Goal: Task Accomplishment & Management: Manage account settings

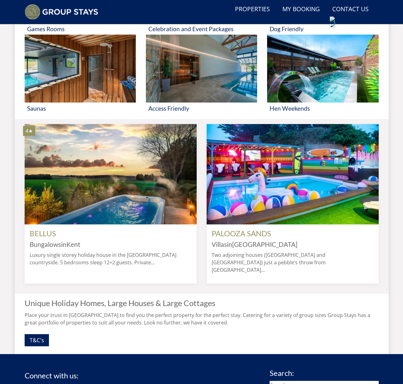
scroll to position [530, 0]
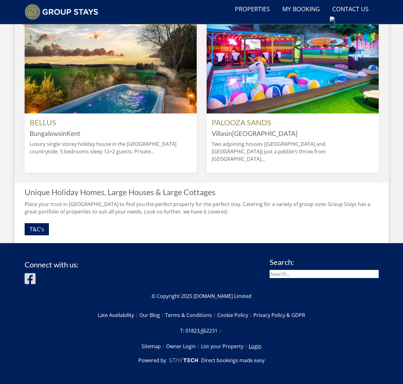
click at [254, 349] on link "Login" at bounding box center [255, 346] width 13 height 11
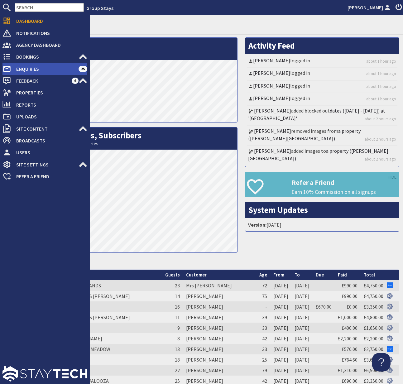
click at [36, 69] on span "Enquiries" at bounding box center [44, 69] width 67 height 10
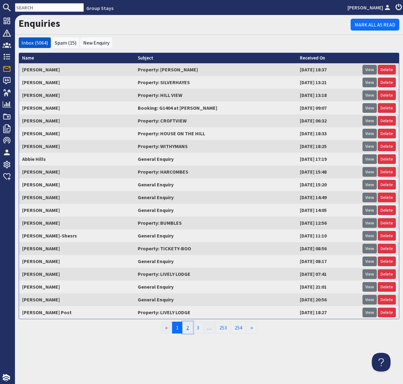
click at [188, 329] on link "2" at bounding box center [187, 328] width 11 height 12
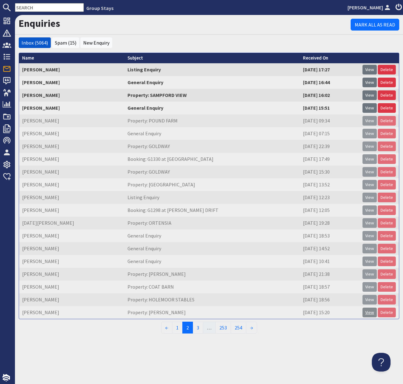
click at [369, 312] on link "View" at bounding box center [369, 313] width 14 height 10
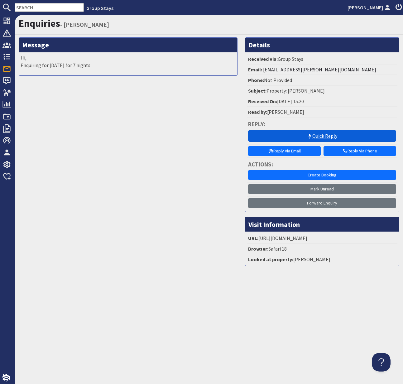
click at [323, 134] on link "Quick Reply" at bounding box center [322, 136] width 148 height 12
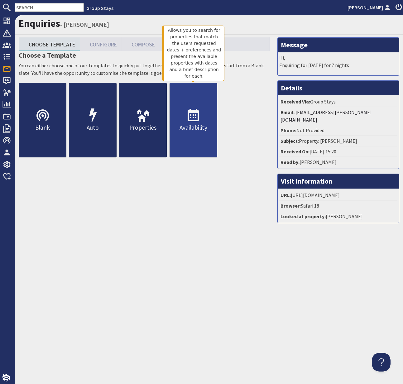
click at [196, 127] on p "Availability" at bounding box center [193, 127] width 47 height 9
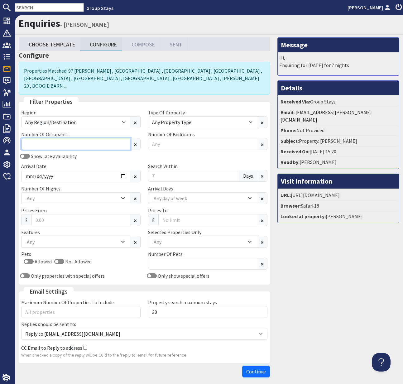
click at [94, 138] on input "Number Of Occupants" at bounding box center [75, 144] width 109 height 12
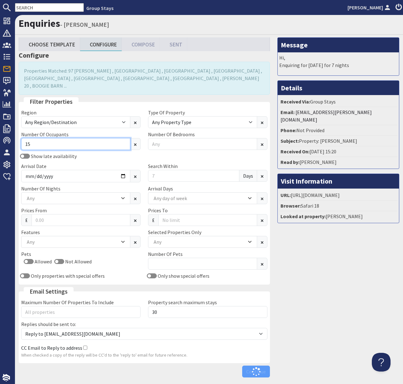
type input "15"
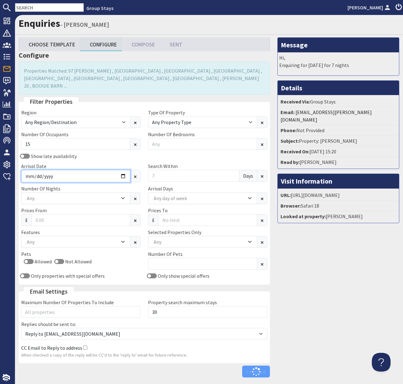
click at [117, 170] on input "Arrival Date" at bounding box center [75, 176] width 109 height 12
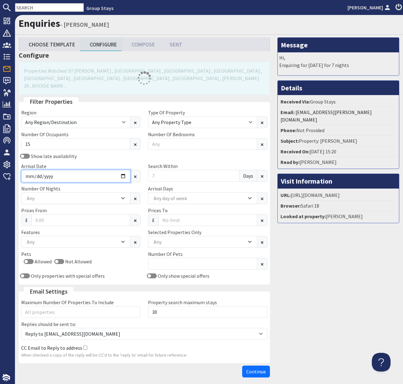
click at [122, 170] on input "Arrival Date" at bounding box center [75, 176] width 109 height 12
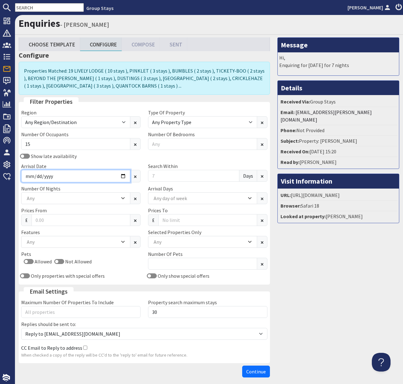
type input "2026-01-16"
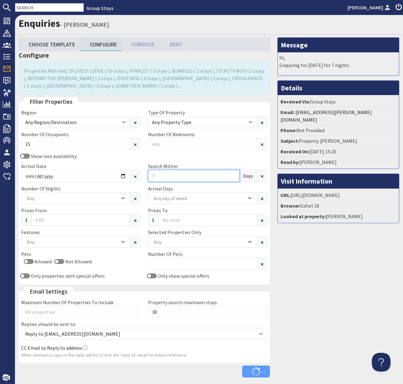
drag, startPoint x: 159, startPoint y: 176, endPoint x: 144, endPoint y: 172, distance: 15.8
click at [144, 172] on div "Show late availability Arrival Date 2026-01-16 Search Within Days" at bounding box center [144, 168] width 254 height 32
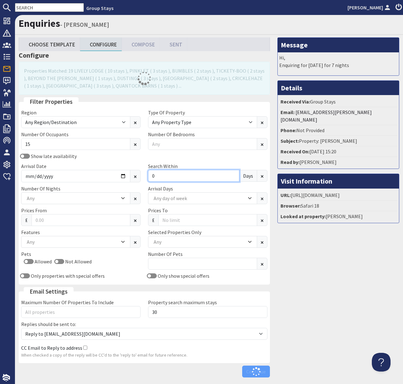
type input "0"
click at [65, 198] on div "Any" at bounding box center [72, 198] width 94 height 7
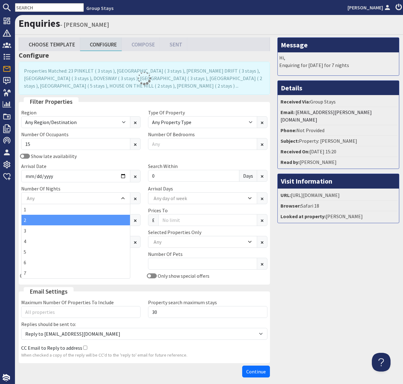
click at [55, 223] on div "2" at bounding box center [76, 220] width 108 height 11
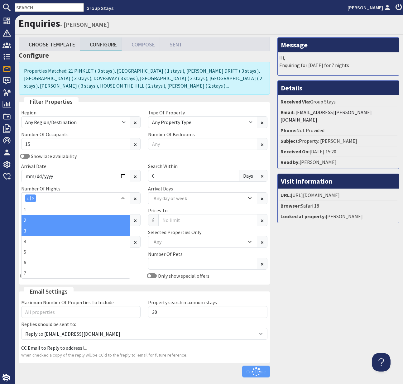
click at [36, 231] on div "3" at bounding box center [76, 230] width 108 height 11
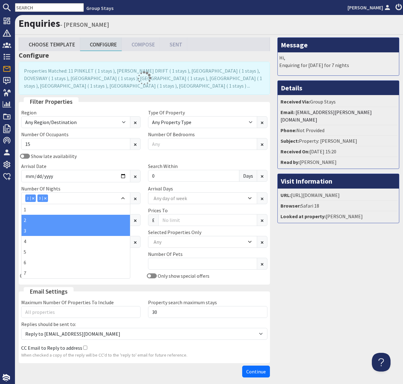
click at [141, 274] on div "Only properties with special offers" at bounding box center [80, 275] width 127 height 7
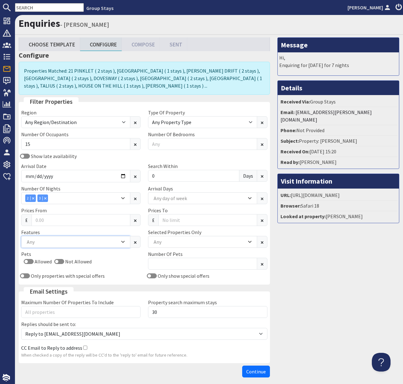
click at [67, 243] on div "Any" at bounding box center [72, 241] width 94 height 7
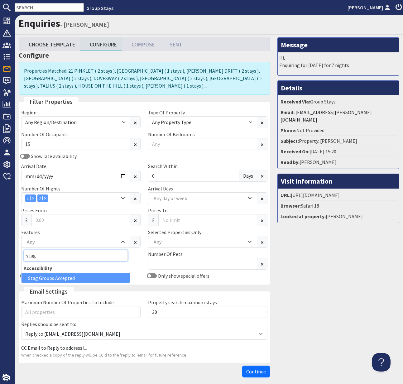
type input "stag"
click at [66, 279] on div "Stag Groups Accepted" at bounding box center [76, 277] width 108 height 9
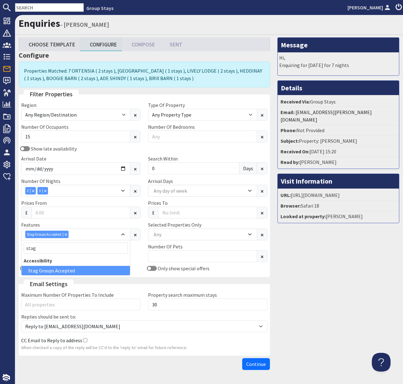
click at [257, 365] on span "Continue" at bounding box center [256, 364] width 20 height 6
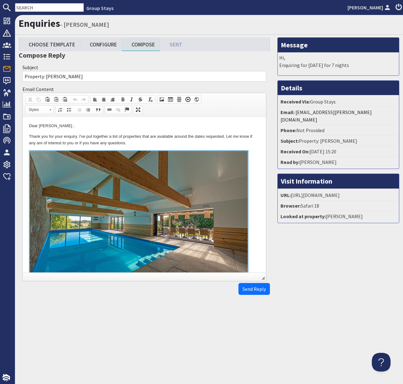
drag, startPoint x: 26, startPoint y: 136, endPoint x: 31, endPoint y: 139, distance: 5.9
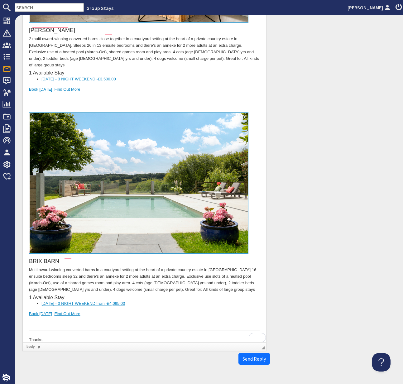
scroll to position [1401, 0]
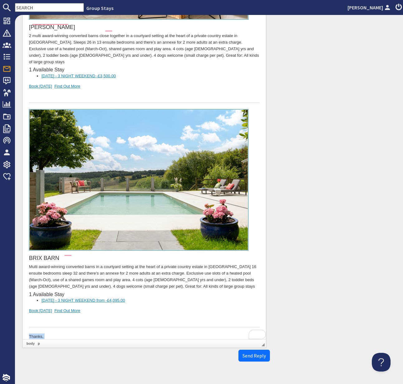
drag, startPoint x: 57, startPoint y: 332, endPoint x: 28, endPoint y: 312, distance: 35.0
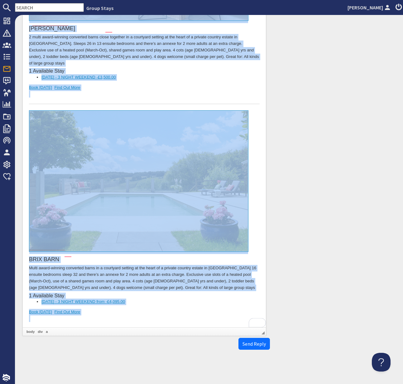
copy body "Dear Kirsty Bassett , Thank you for your enquiry. I've put together a list of p…"
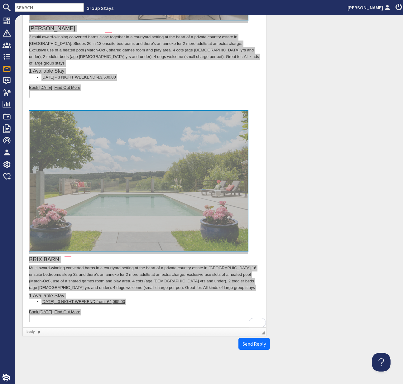
click at [31, 8] on input "text" at bounding box center [49, 7] width 69 height 9
click at [29, 7] on input "text" at bounding box center [49, 7] width 69 height 9
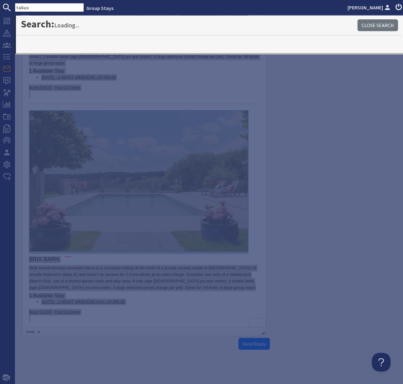
type input "talius"
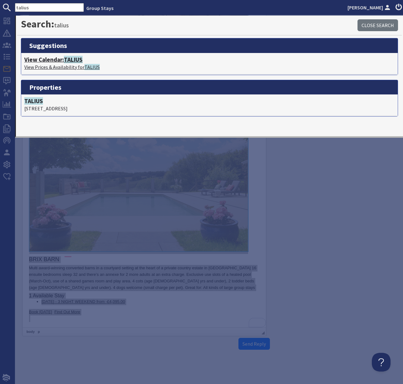
click at [54, 64] on p "View Prices & Availability for TALIUS" at bounding box center [209, 66] width 370 height 7
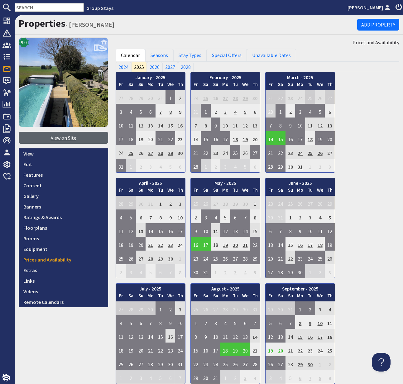
click at [62, 137] on link "View on Site" at bounding box center [63, 138] width 89 height 12
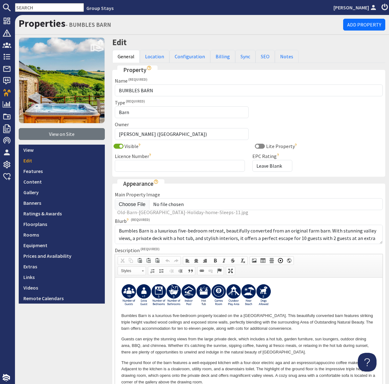
click at [31, 7] on input "text" at bounding box center [49, 7] width 69 height 9
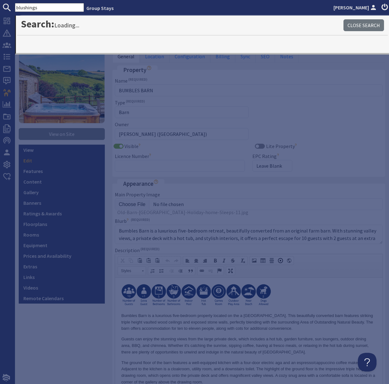
type input "blushings"
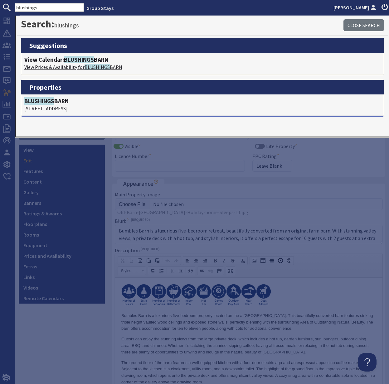
click at [61, 64] on p "View Prices & Availability for BLUSHINGS BARN" at bounding box center [202, 66] width 356 height 7
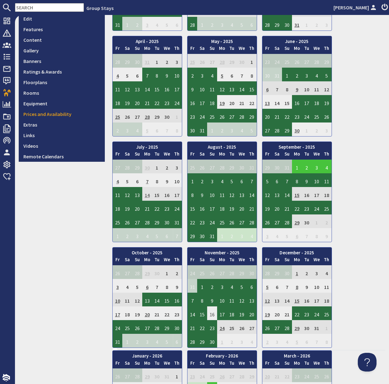
scroll to position [145, 0]
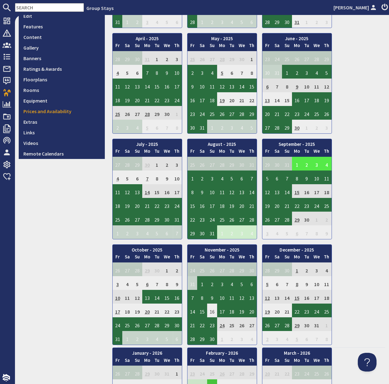
click at [295, 163] on td "1" at bounding box center [297, 164] width 10 height 14
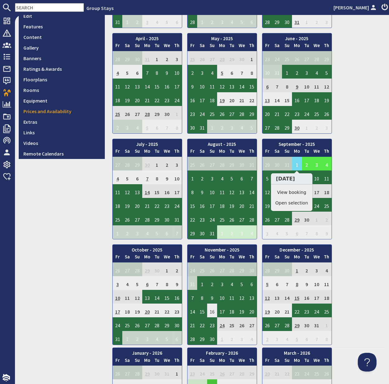
click at [296, 192] on link "View booking" at bounding box center [291, 192] width 33 height 7
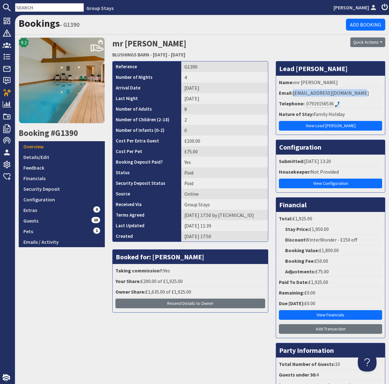
drag, startPoint x: 293, startPoint y: 93, endPoint x: 372, endPoint y: 91, distance: 79.5
click at [372, 91] on li "Email: simonmarkhardy@hotmail.com" at bounding box center [330, 93] width 106 height 11
copy li "simonmarkhardy@hotmail.com"
click at [65, 286] on div "9.2 Booking #G1390 Overview Details/Edit Feedback Financials Security Deposit C…" at bounding box center [61, 222] width 93 height 370
click at [29, 8] on input "text" at bounding box center [49, 7] width 69 height 9
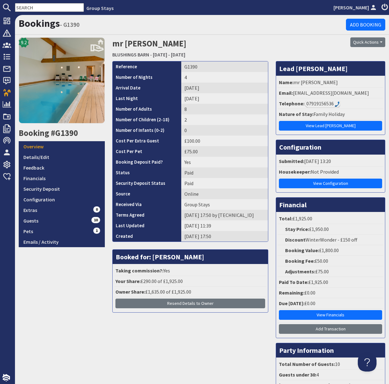
click at [29, 8] on input "text" at bounding box center [49, 7] width 69 height 9
click at [34, 7] on input "text" at bounding box center [49, 7] width 69 height 9
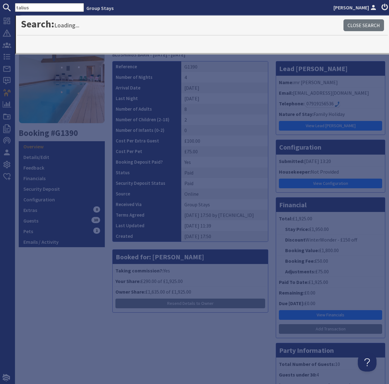
type input "talius"
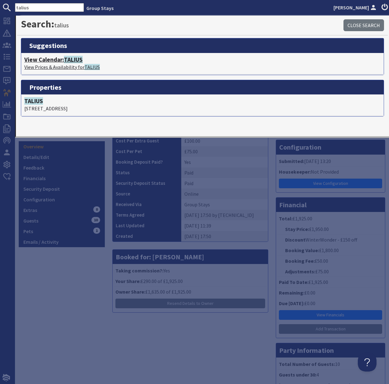
click at [66, 65] on p "View Prices & Availability for TALIUS" at bounding box center [202, 66] width 356 height 7
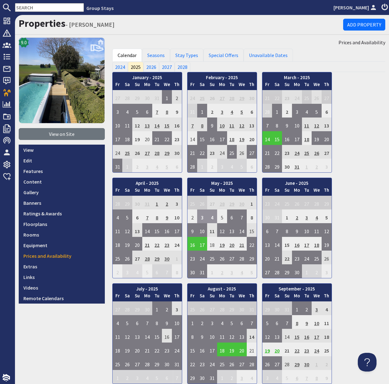
scroll to position [7, 0]
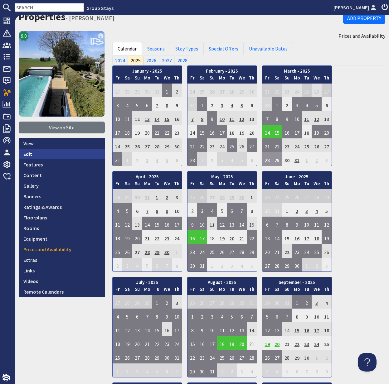
click at [28, 154] on link "Edit" at bounding box center [62, 154] width 86 height 11
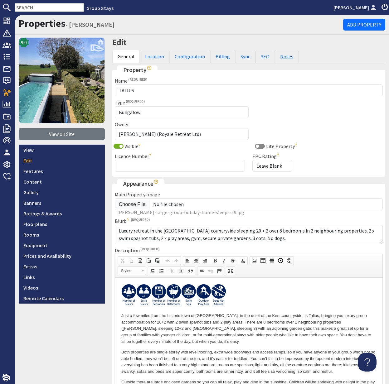
click at [282, 57] on link "Notes" at bounding box center [287, 56] width 24 height 13
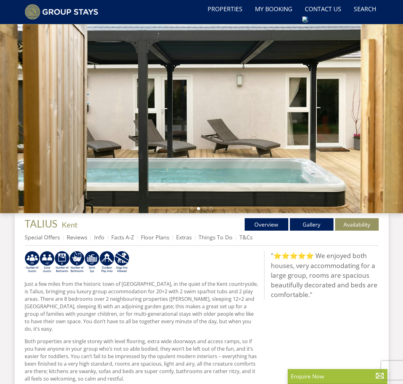
scroll to position [41, 0]
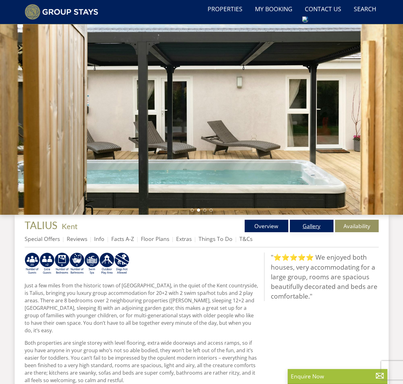
click at [311, 232] on link "Gallery" at bounding box center [312, 226] width 44 height 12
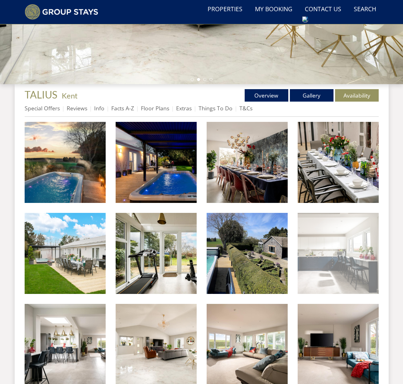
scroll to position [157, 0]
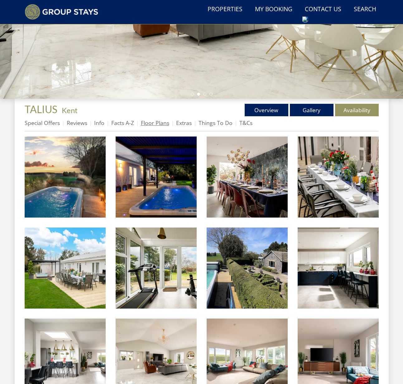
click at [156, 127] on link "Floor Plans" at bounding box center [155, 122] width 28 height 7
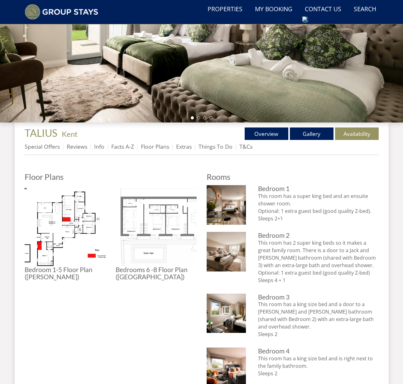
scroll to position [122, 0]
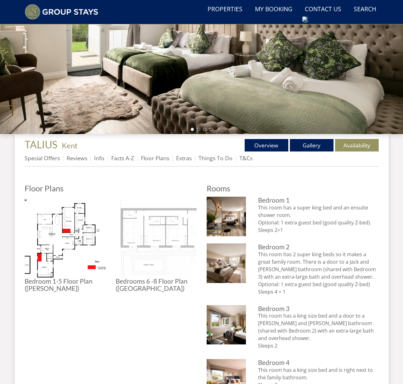
click at [148, 246] on img at bounding box center [156, 237] width 81 height 81
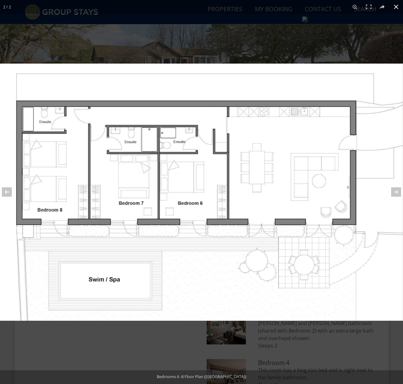
click at [180, 351] on div at bounding box center [201, 256] width 403 height 384
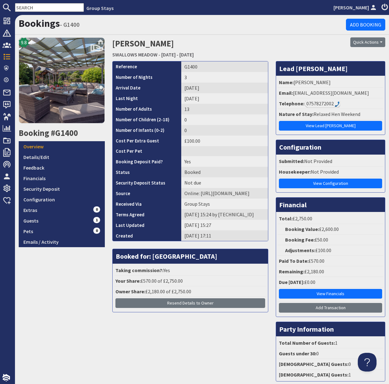
drag, startPoint x: 183, startPoint y: 28, endPoint x: 119, endPoint y: 30, distance: 63.9
click at [181, 28] on h1 "Bookings - G1400" at bounding box center [182, 23] width 327 height 12
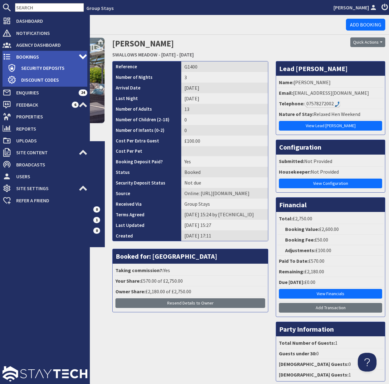
click at [43, 55] on span "Bookings" at bounding box center [44, 57] width 67 height 10
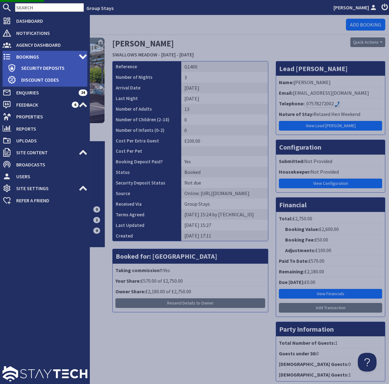
click at [36, 56] on span "Bookings" at bounding box center [44, 57] width 67 height 10
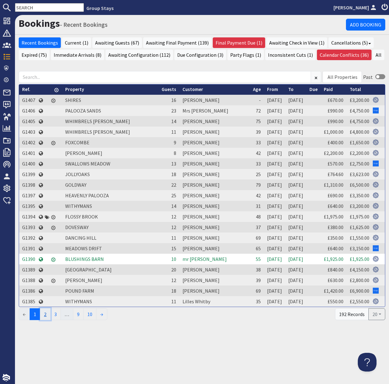
click at [49, 315] on link "2" at bounding box center [45, 314] width 11 height 12
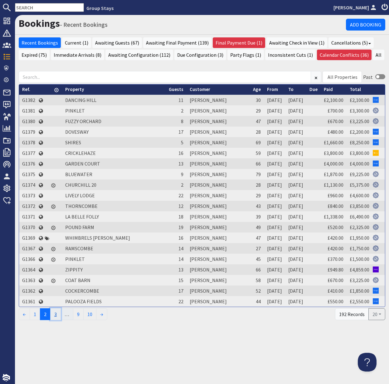
click at [56, 315] on link "3" at bounding box center [55, 314] width 11 height 12
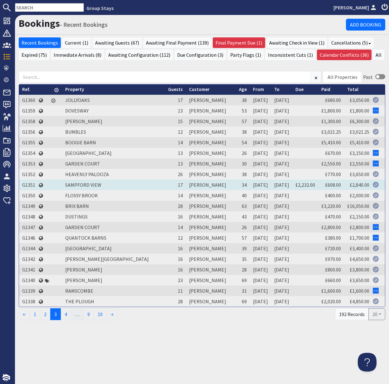
click at [30, 184] on td "G1351" at bounding box center [28, 185] width 19 height 11
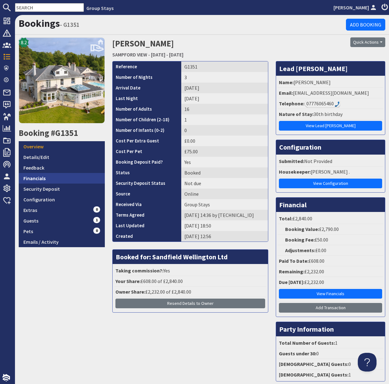
click at [40, 178] on link "Financials" at bounding box center [62, 178] width 86 height 11
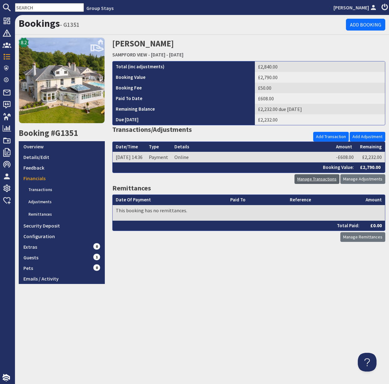
click at [322, 180] on link "Manage Transactions" at bounding box center [316, 179] width 45 height 10
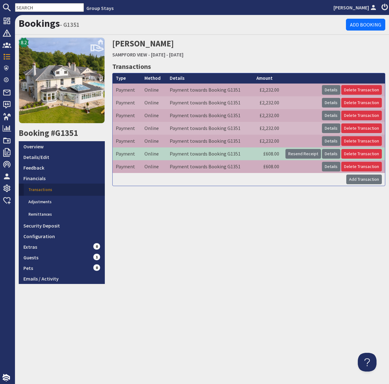
drag, startPoint x: 217, startPoint y: 238, endPoint x: 220, endPoint y: 240, distance: 3.5
click at [218, 238] on div "Sarah Hewett SAMPFORD VIEW - Friday 14/11/2025 - Sunday 16/11/2025 Transactions…" at bounding box center [248, 160] width 280 height 247
click at [48, 280] on link "Emails / Activity" at bounding box center [62, 278] width 86 height 11
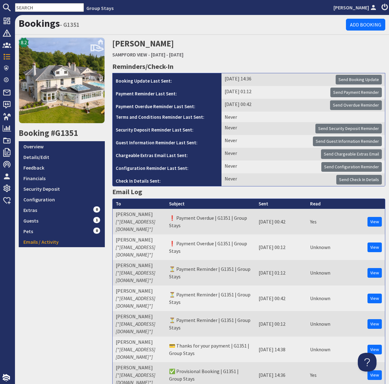
click at [361, 92] on span "Send Payment Reminder" at bounding box center [356, 92] width 46 height 6
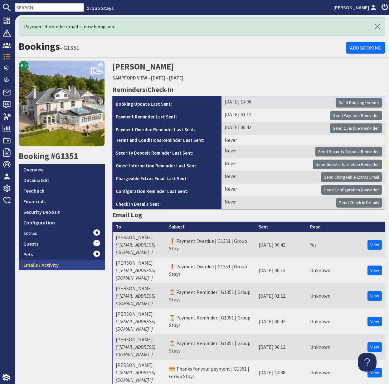
click at [43, 266] on link "Emails / Activity" at bounding box center [62, 265] width 86 height 11
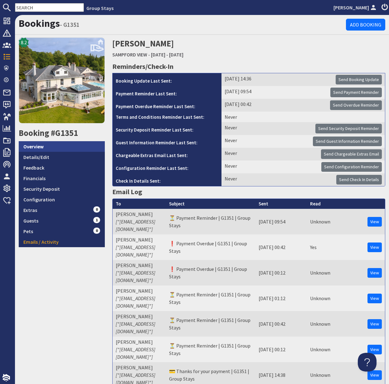
click at [37, 147] on link "Overview" at bounding box center [62, 146] width 86 height 11
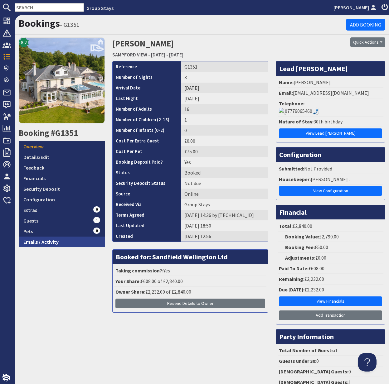
click at [49, 241] on link "Emails / Activity" at bounding box center [62, 242] width 86 height 11
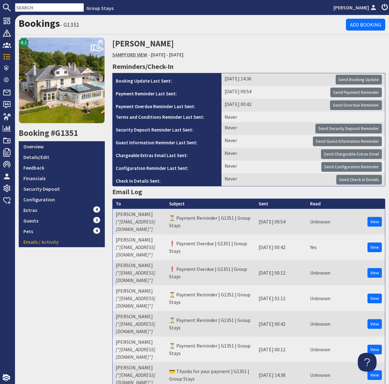
click at [129, 55] on link "SAMPFORD VIEW" at bounding box center [129, 54] width 35 height 6
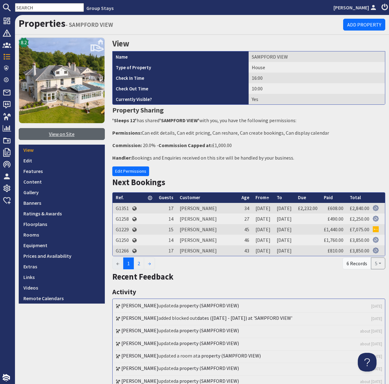
click at [60, 132] on link "View on Site" at bounding box center [62, 134] width 86 height 12
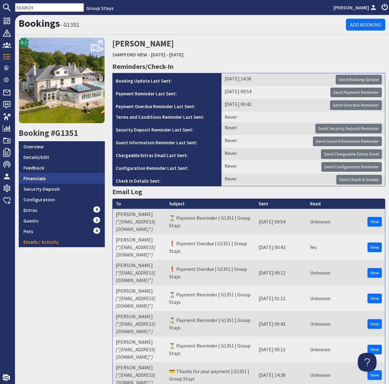
click at [40, 178] on link "Financials" at bounding box center [62, 178] width 86 height 11
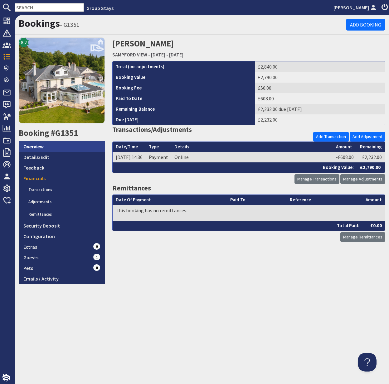
click at [35, 146] on link "Overview" at bounding box center [62, 146] width 86 height 11
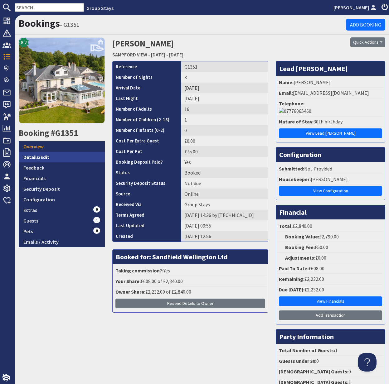
click at [40, 156] on link "Details/Edit" at bounding box center [62, 157] width 86 height 11
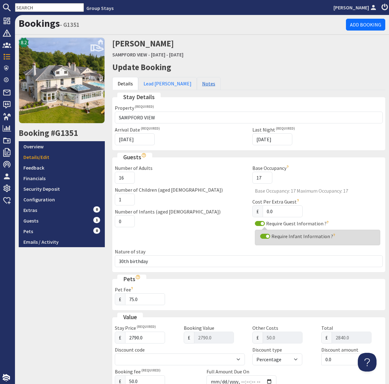
click at [197, 85] on link "Notes" at bounding box center [209, 83] width 24 height 13
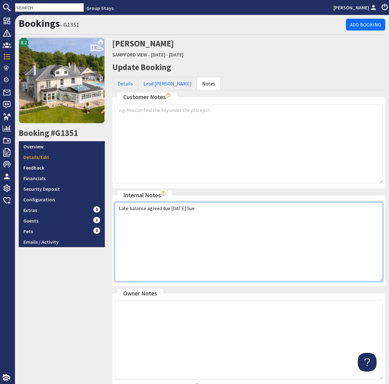
click at [214, 212] on textarea "Late balance agreed due 01.09.25 Sue" at bounding box center [249, 241] width 268 height 79
click at [174, 208] on textarea "Late balance agreed due 01.09.25 Sue" at bounding box center [249, 241] width 268 height 79
click at [175, 208] on textarea "Late balance agreed due 01.09.25 Sue" at bounding box center [249, 241] width 268 height 79
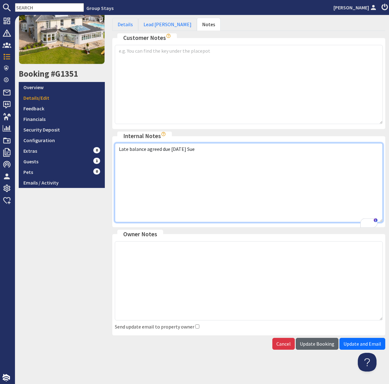
type textarea "Late balance agreed due 02.09.25 Sue"
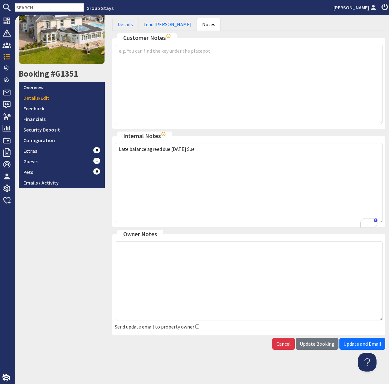
click at [327, 343] on span "Update Booking" at bounding box center [316, 344] width 35 height 6
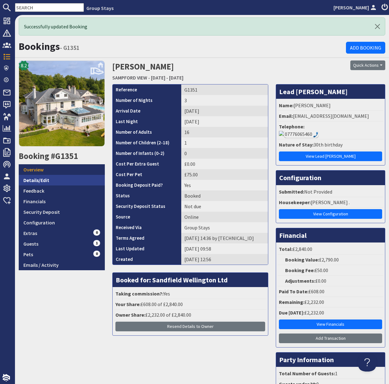
click at [37, 181] on link "Details/Edit" at bounding box center [62, 180] width 86 height 11
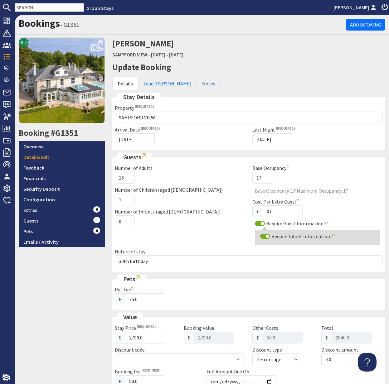
click at [197, 83] on link "Notes" at bounding box center [209, 83] width 24 height 13
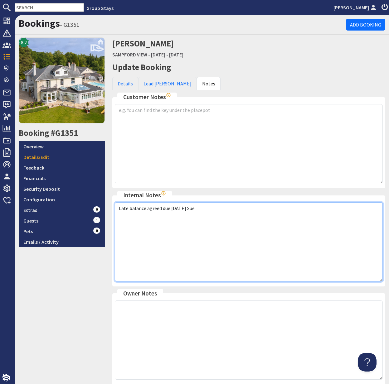
click at [204, 208] on textarea "Late balance agreed due 02.09.25 Sue" at bounding box center [249, 241] width 268 height 79
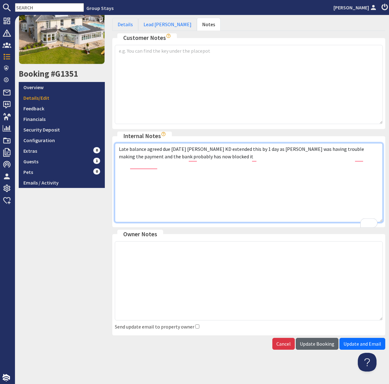
type textarea "Late balance agreed due 02.09.25 Sue KD extended this by 1 day as Sarah was hav…"
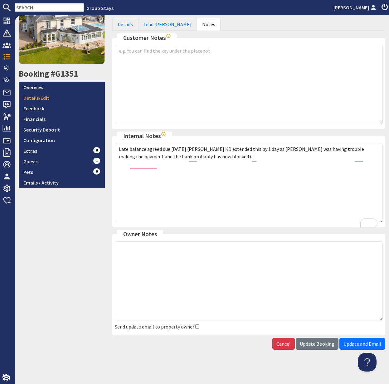
click at [317, 343] on span "Update Booking" at bounding box center [316, 344] width 35 height 6
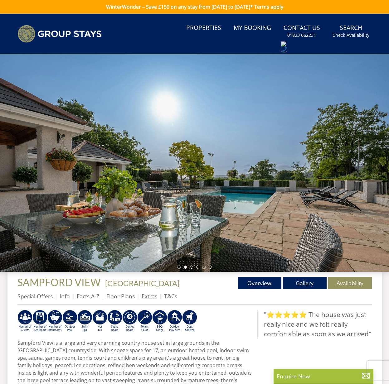
click at [149, 300] on link "Extras" at bounding box center [149, 295] width 16 height 7
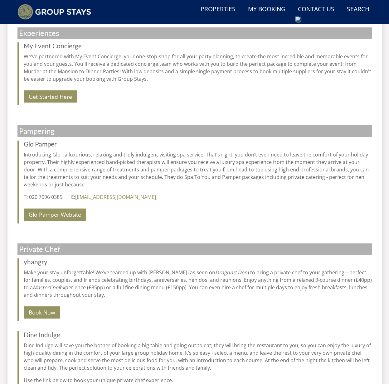
scroll to position [249, 0]
